Goal: Check status: Check status

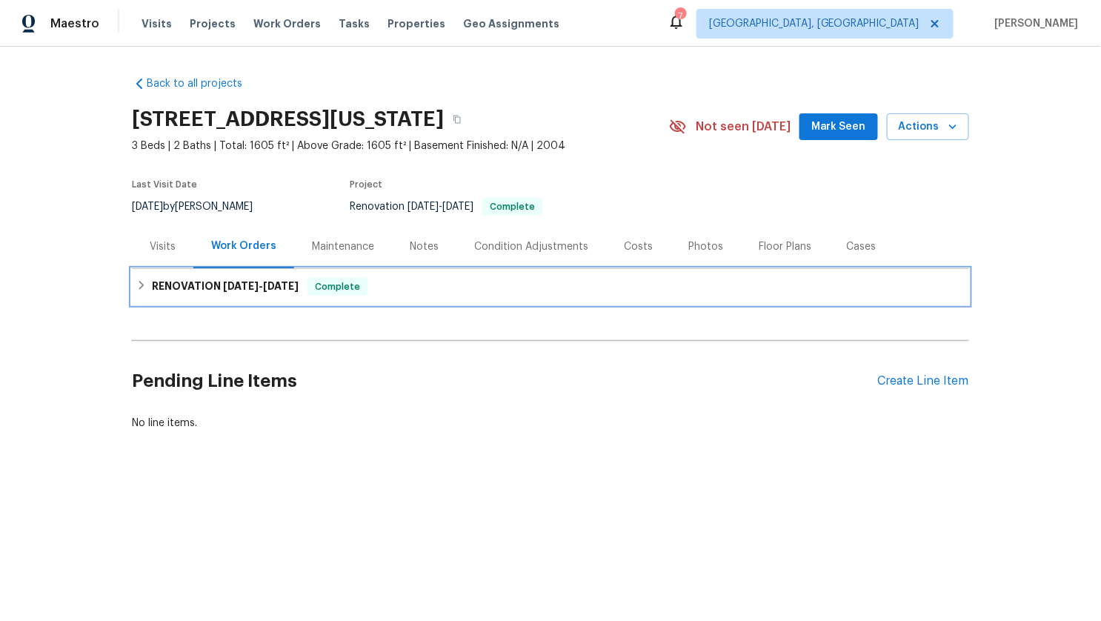
click at [225, 291] on h6 "RENOVATION [DATE] - [DATE]" at bounding box center [225, 287] width 147 height 18
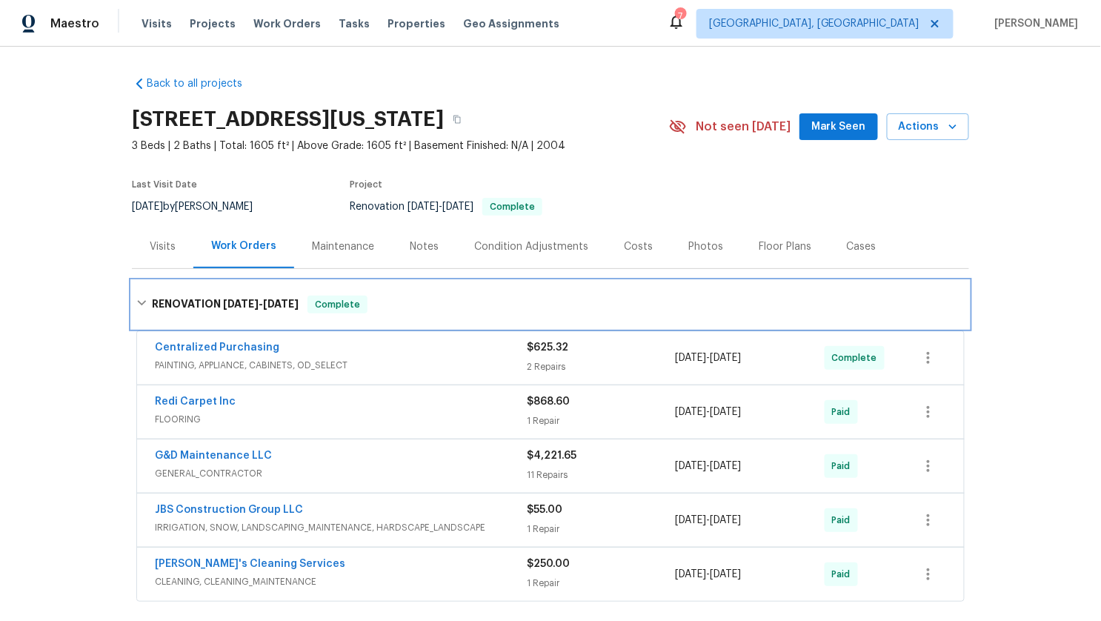
scroll to position [190, 0]
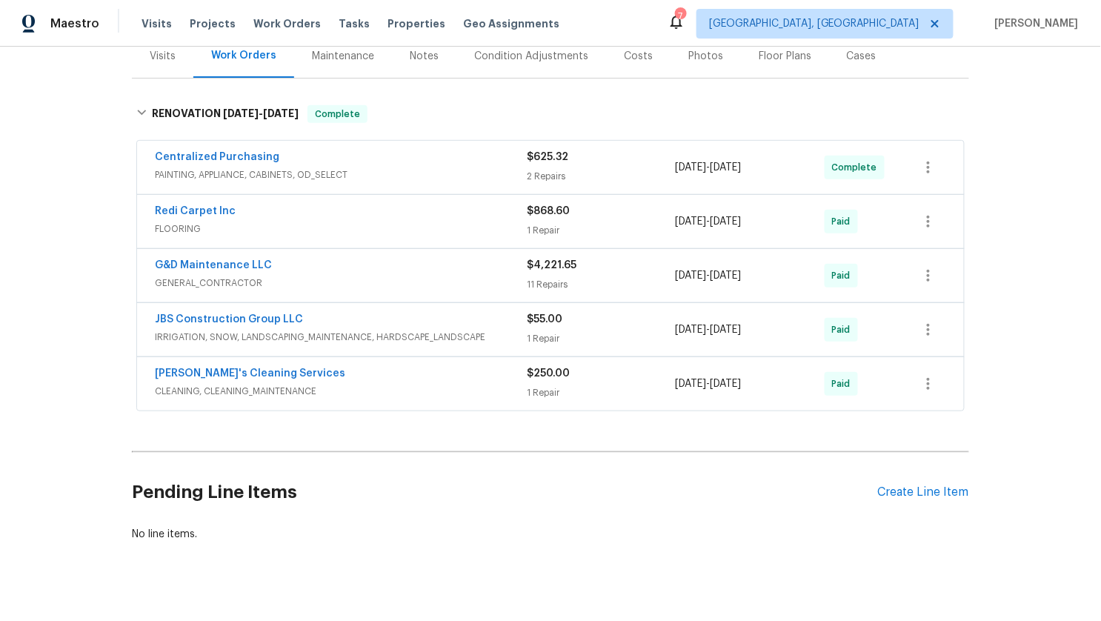
click at [306, 387] on span "CLEANING, CLEANING_MAINTENANCE" at bounding box center [341, 391] width 372 height 15
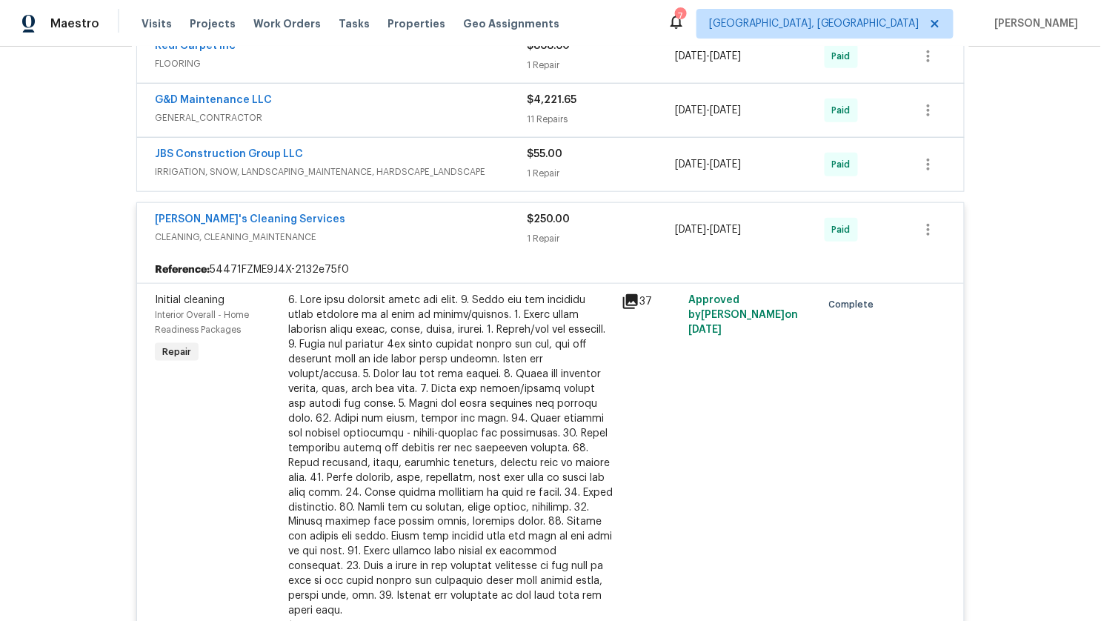
scroll to position [333, 0]
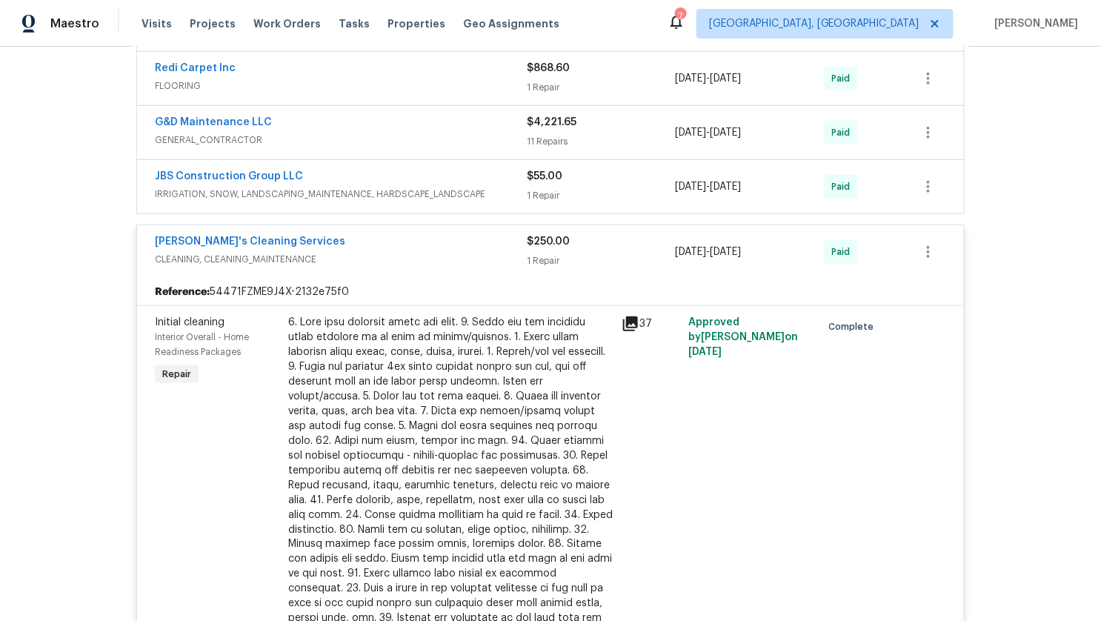
click at [333, 188] on span "IRRIGATION, SNOW, LANDSCAPING_MAINTENANCE, HARDSCAPE_LANDSCAPE" at bounding box center [341, 194] width 372 height 15
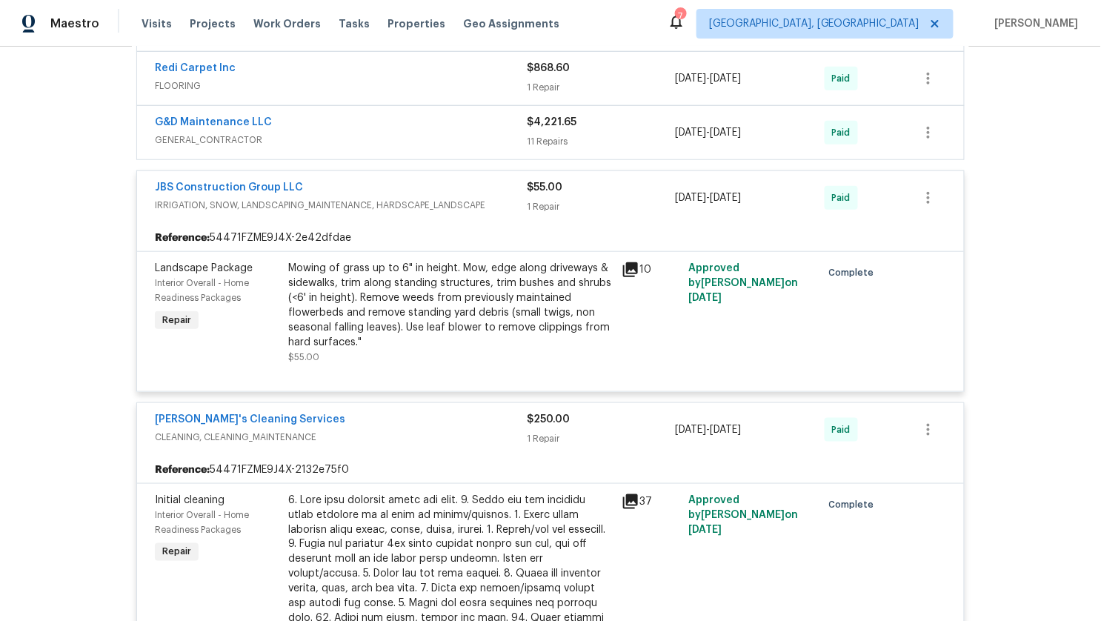
click at [452, 329] on div "Mowing of grass up to 6" in height. Mow, edge along driveways & sidewalks, trim…" at bounding box center [450, 305] width 324 height 89
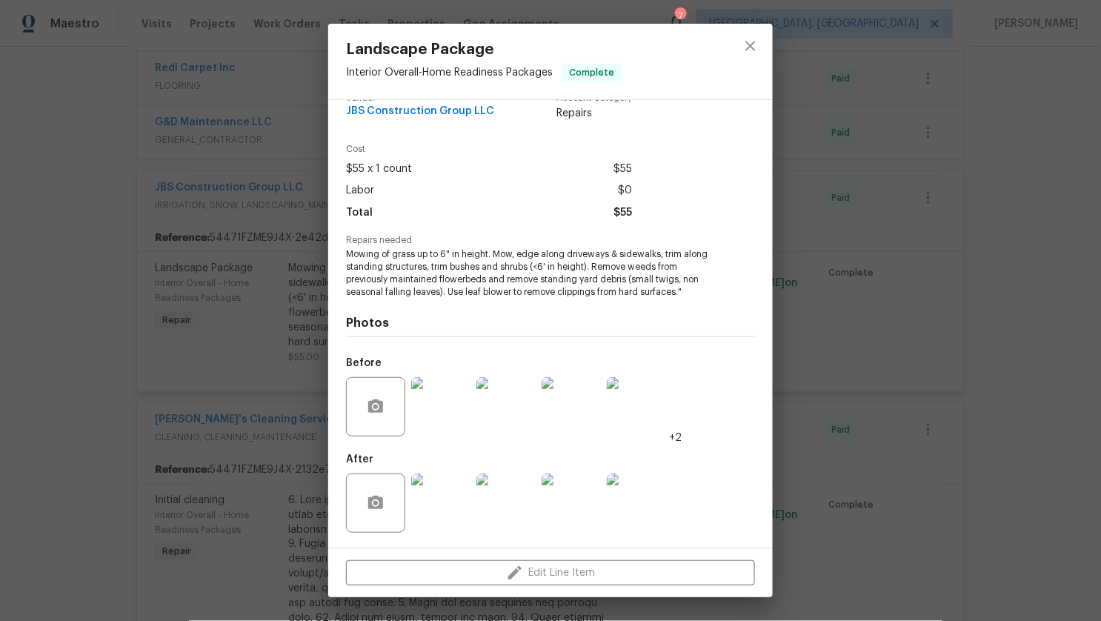
scroll to position [0, 0]
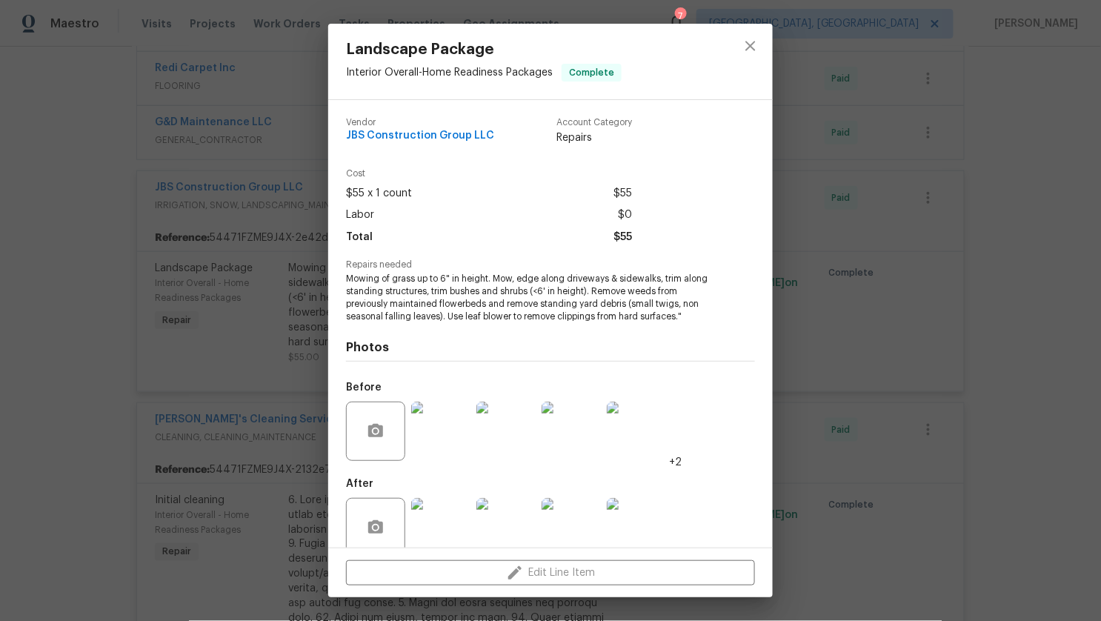
click at [259, 247] on div "Landscape Package Interior Overall - Home Readiness Packages Complete Vendor JB…" at bounding box center [550, 310] width 1101 height 621
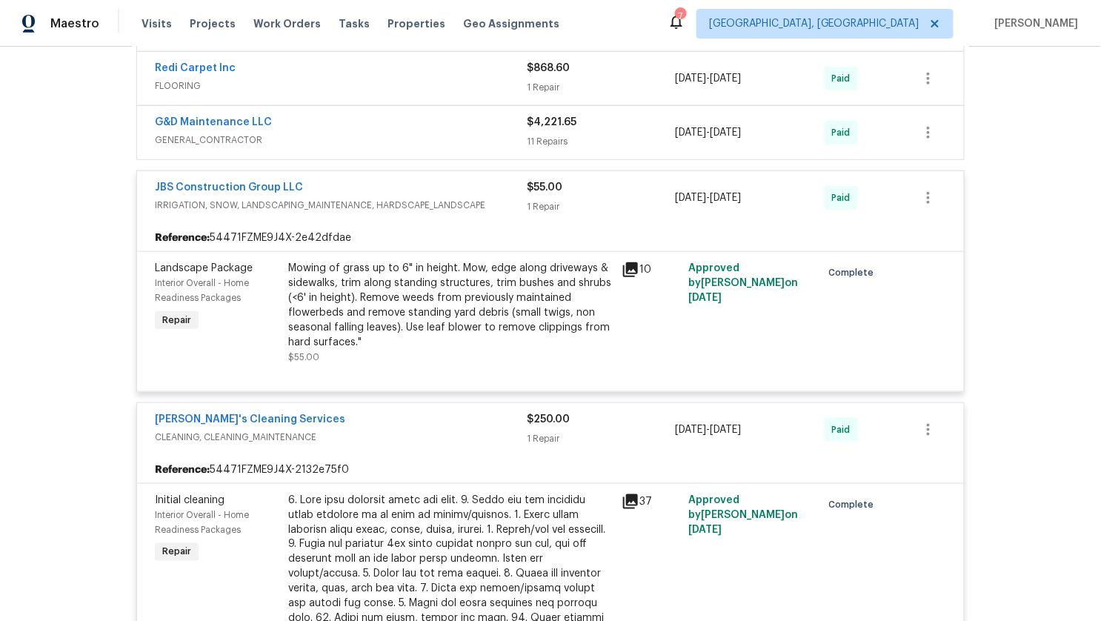
click at [321, 129] on div "G&D Maintenance LLC" at bounding box center [341, 124] width 372 height 18
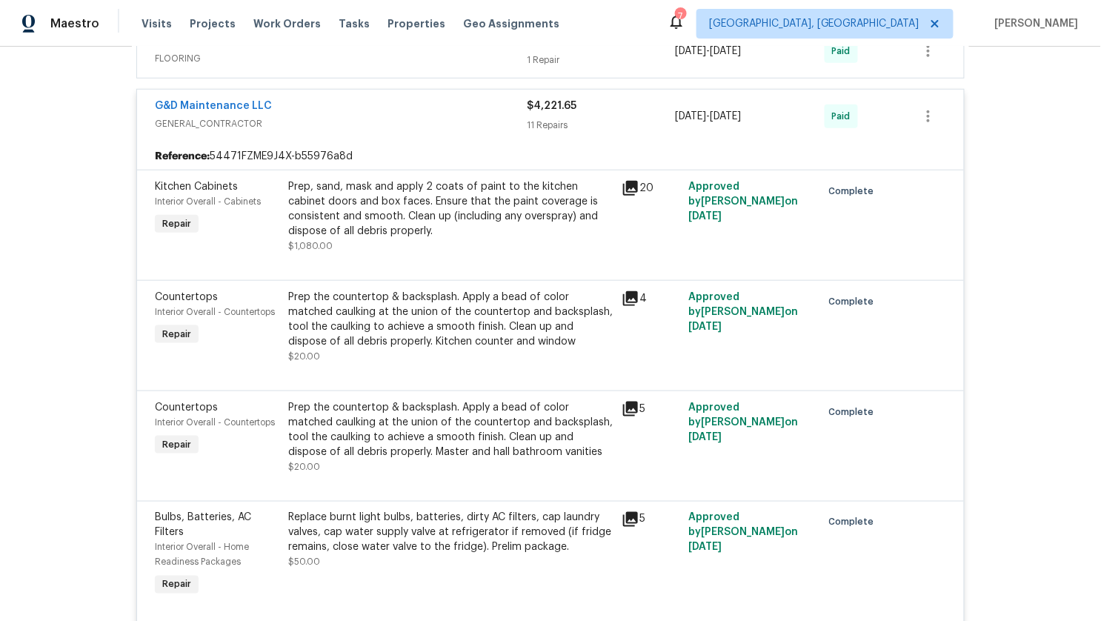
scroll to position [224, 0]
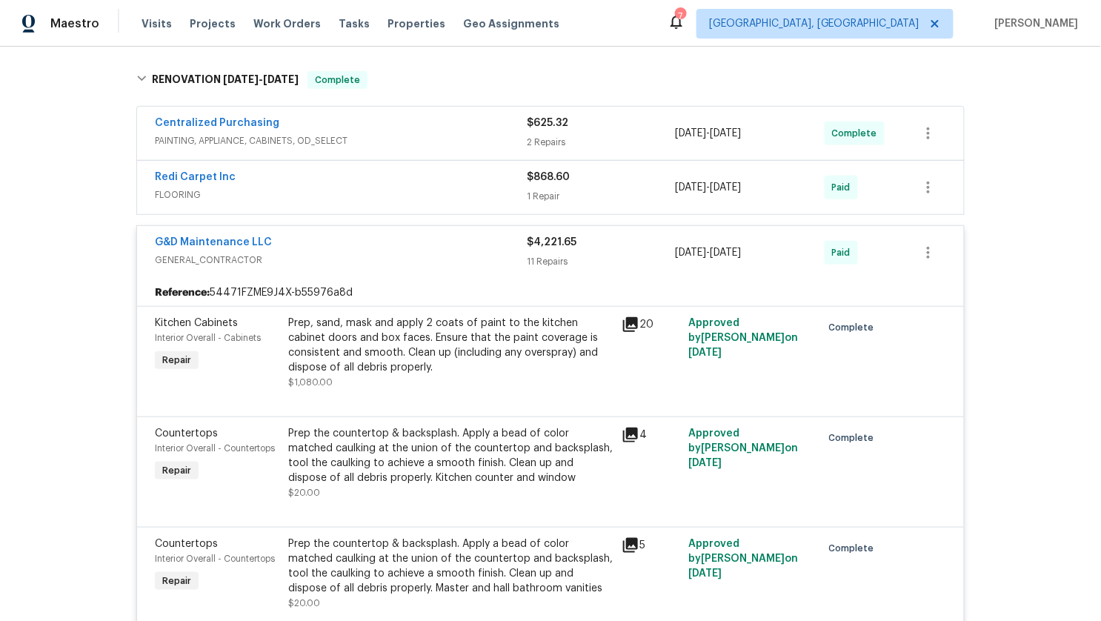
click at [350, 230] on div "G&D Maintenance LLC GENERAL_CONTRACTOR $4,221.65 11 Repairs [DATE] - [DATE] Paid" at bounding box center [550, 252] width 827 height 53
click at [345, 253] on span "GENERAL_CONTRACTOR" at bounding box center [341, 260] width 372 height 15
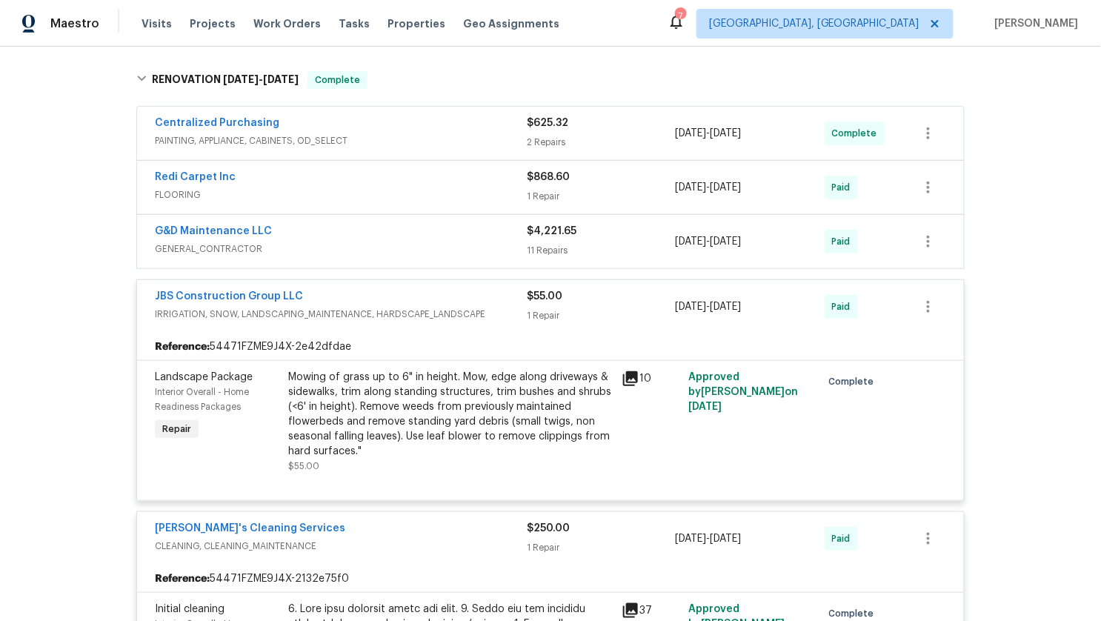
click at [351, 129] on div "Centralized Purchasing" at bounding box center [341, 125] width 372 height 18
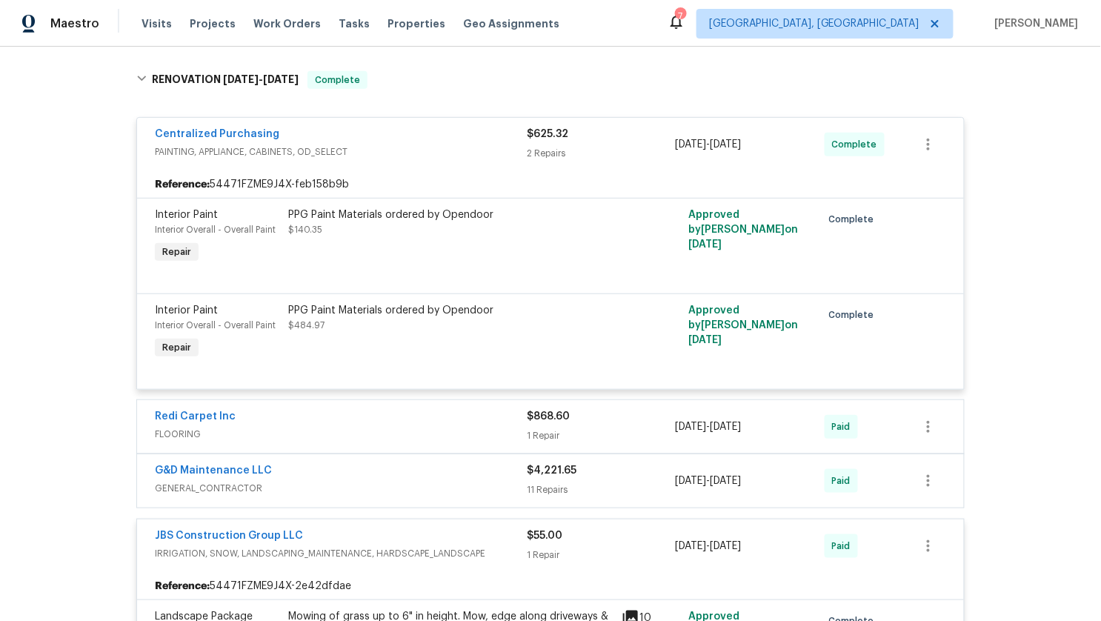
click at [347, 141] on div "Centralized Purchasing" at bounding box center [341, 136] width 372 height 18
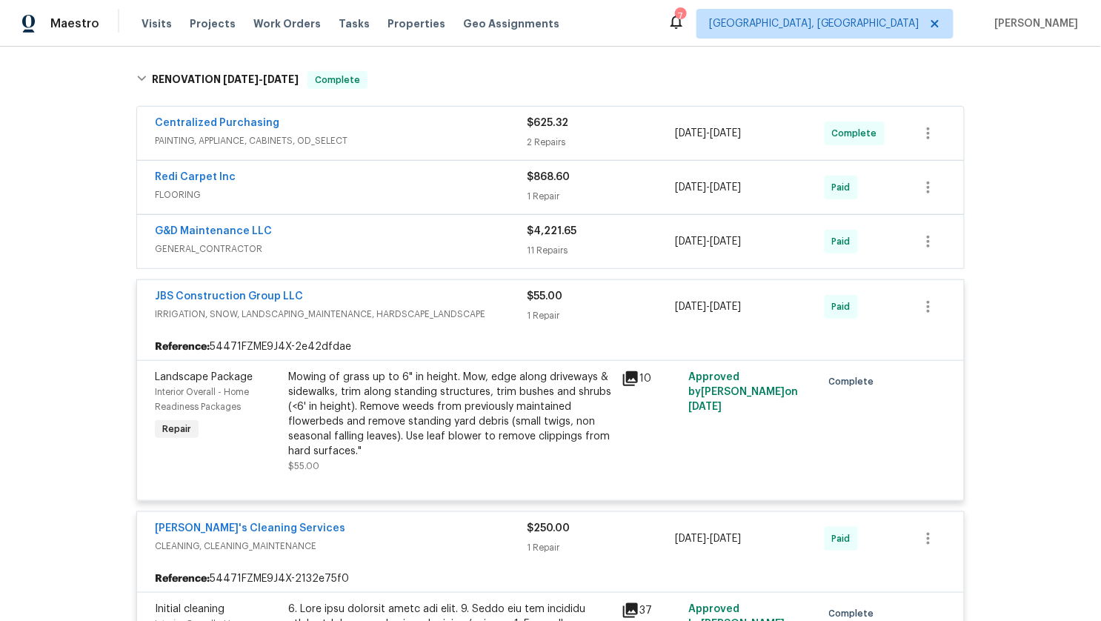
click at [281, 282] on div "JBS Construction Group LLC IRRIGATION, SNOW, LANDSCAPING_MAINTENANCE, HARDSCAPE…" at bounding box center [550, 306] width 827 height 53
click at [281, 296] on link "JBS Construction Group LLC" at bounding box center [229, 296] width 148 height 10
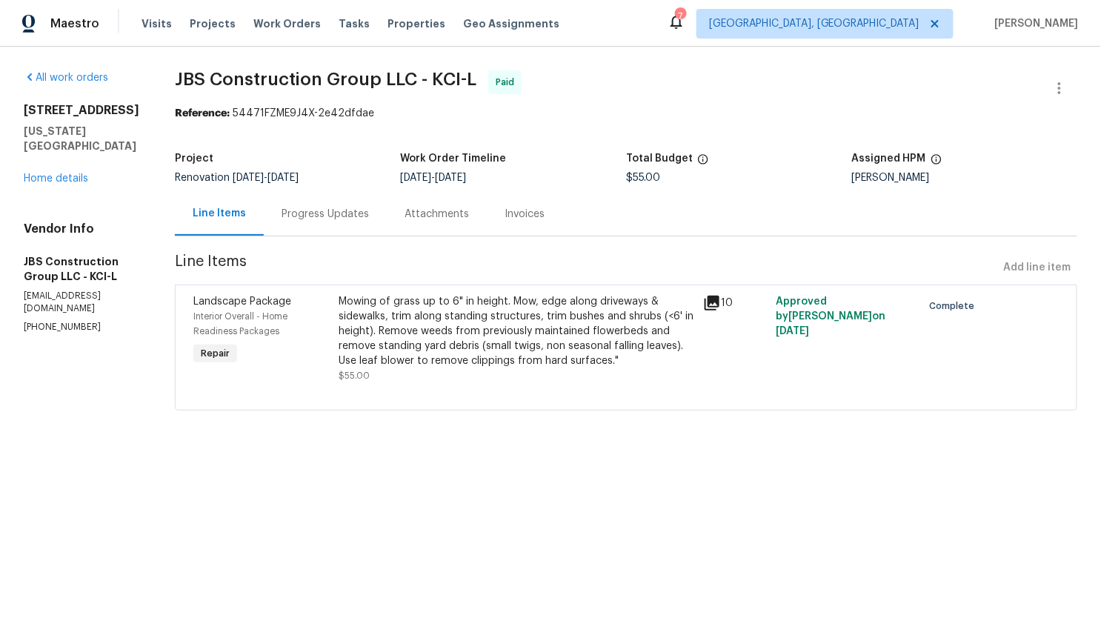
click at [348, 212] on div "Progress Updates" at bounding box center [324, 214] width 87 height 15
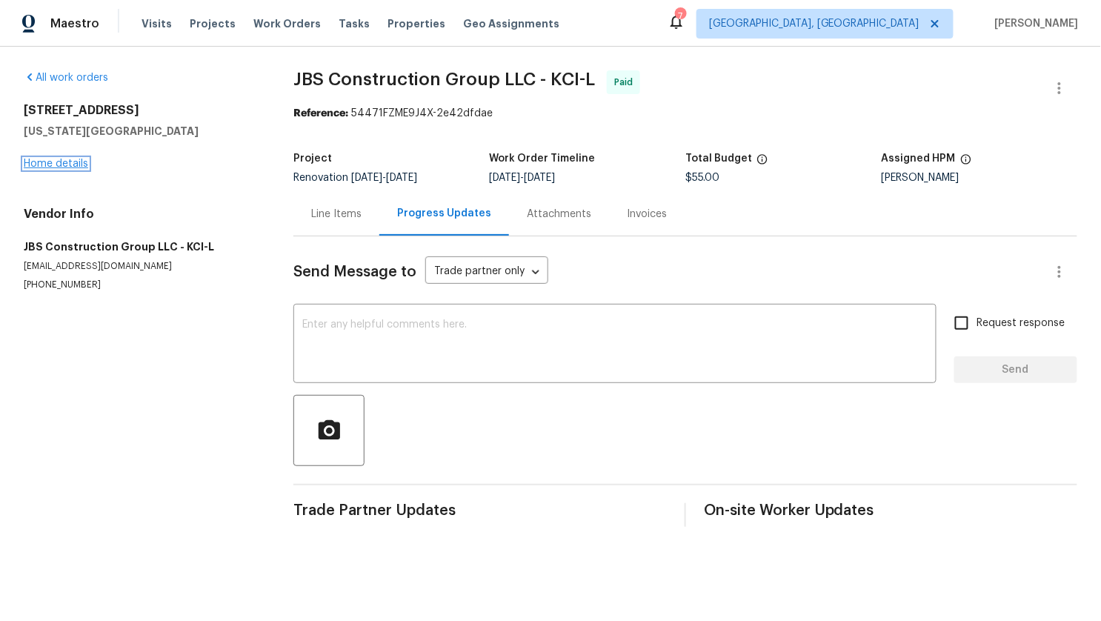
click at [56, 164] on link "Home details" at bounding box center [56, 164] width 64 height 10
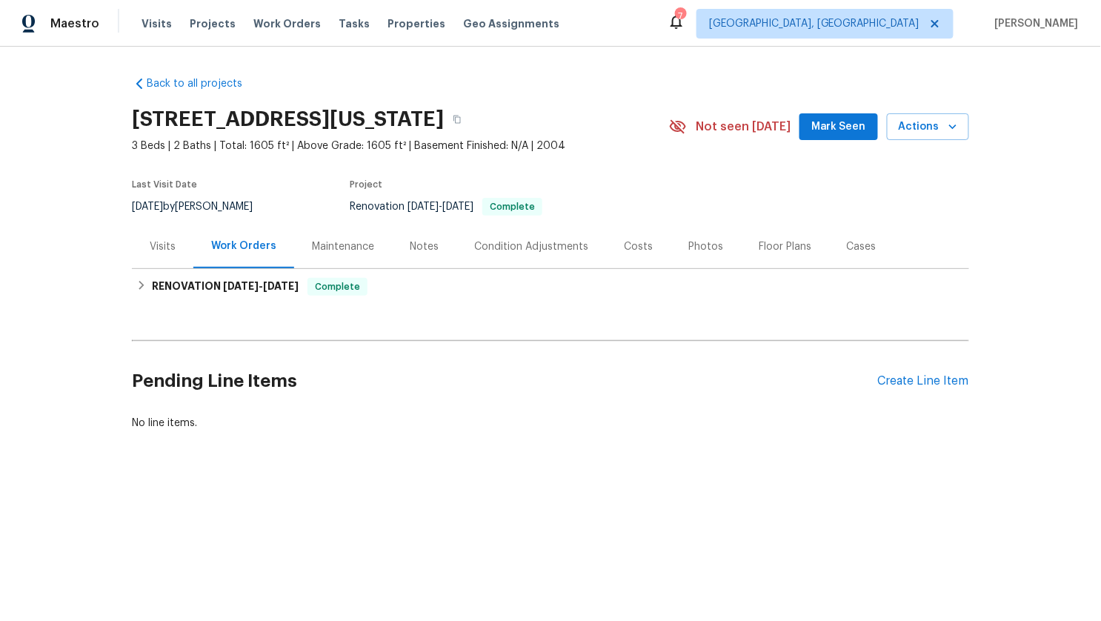
click at [159, 244] on div "Visits" at bounding box center [163, 246] width 26 height 15
